Goal: Information Seeking & Learning: Learn about a topic

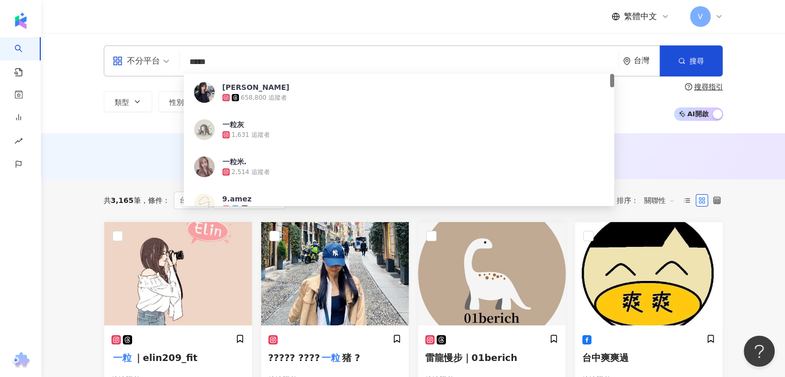
type input "***"
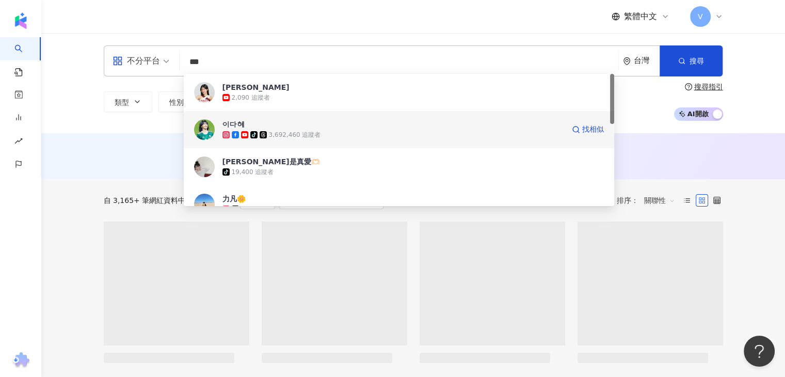
click at [267, 124] on span "이다혜" at bounding box center [385, 124] width 327 height 10
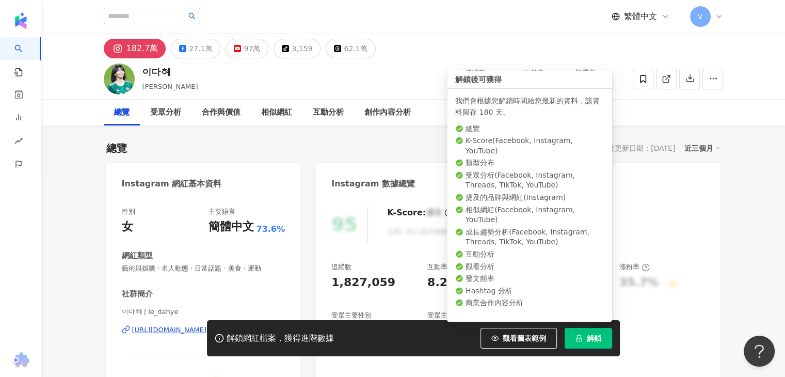
click at [581, 332] on button "解鎖" at bounding box center [587, 338] width 47 height 21
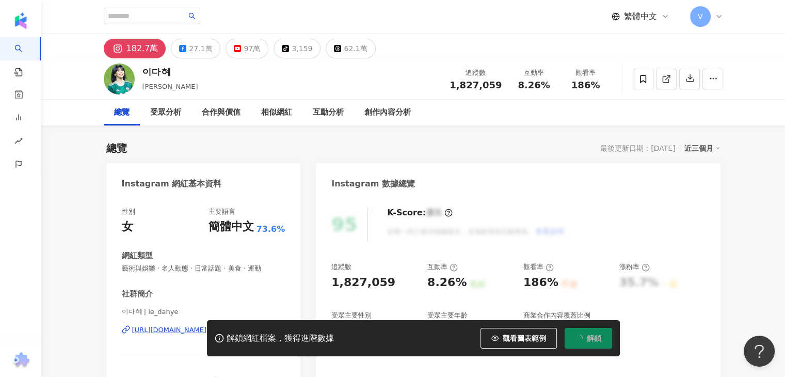
scroll to position [52, 0]
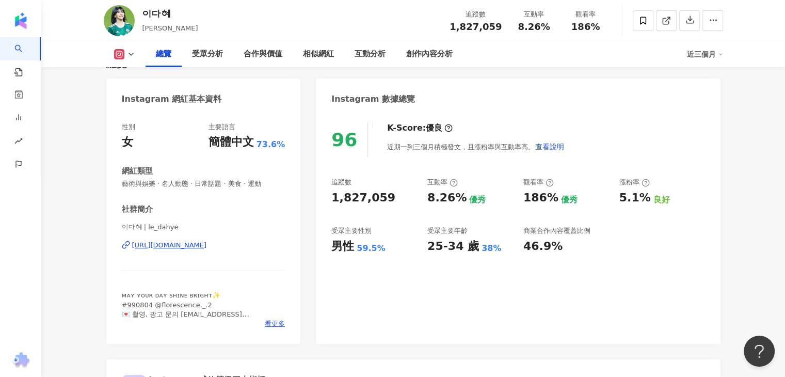
scroll to position [103, 0]
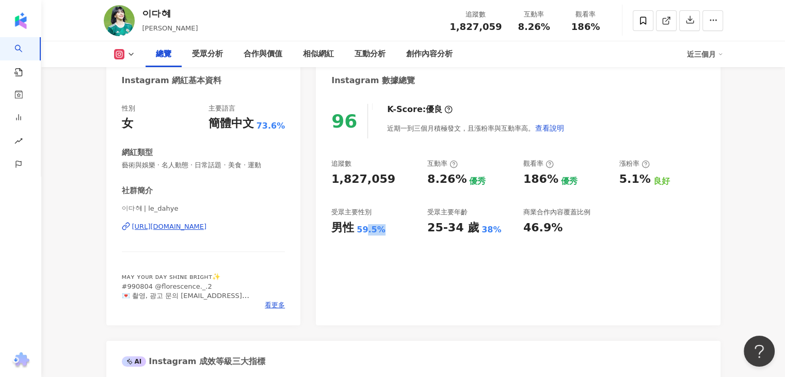
drag, startPoint x: 386, startPoint y: 231, endPoint x: 364, endPoint y: 236, distance: 22.8
click at [364, 236] on div "96 K-Score : 優良 近期一到三個月積極發文，且漲粉率與互動率高。 查看說明 追蹤數 1,827,059 互動率 8.26% 優秀 觀看率 186%…" at bounding box center [518, 209] width 404 height 232
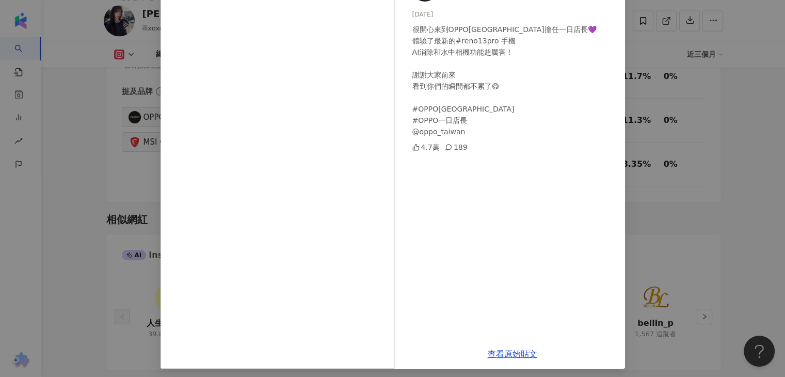
scroll to position [87, 0]
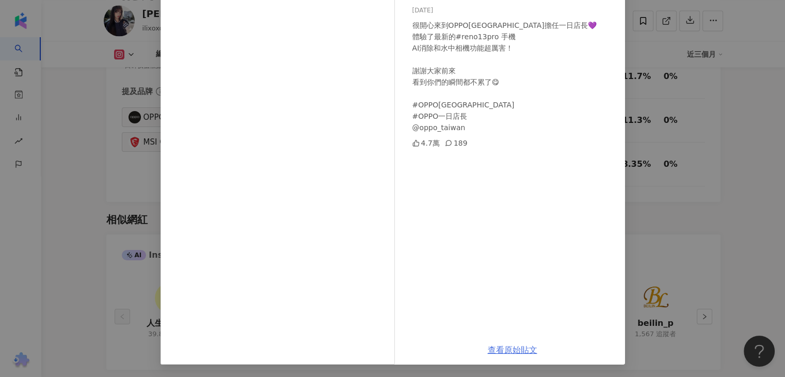
click at [502, 350] on link "查看原始貼文" at bounding box center [513, 350] width 50 height 10
click at [642, 139] on div "趙宜莉 2025/5/25 很開心來到OPPO高雄鳳山nova體驗店擔任一日店長💜 體驗了最新的#reno13pro 手機 AI消除和水中相機功能超厲害！ 謝…" at bounding box center [392, 188] width 785 height 377
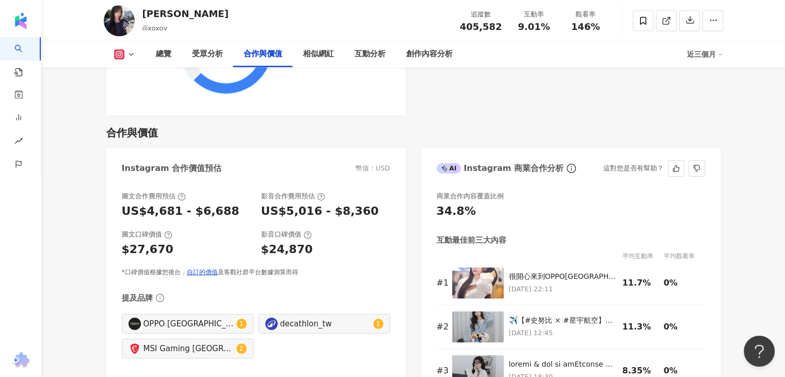
scroll to position [1445, 0]
